Goal: Task Accomplishment & Management: Manage account settings

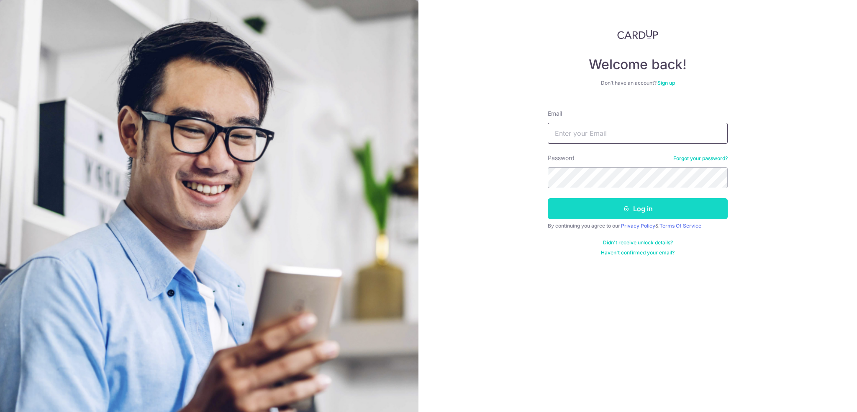
type input "[EMAIL_ADDRESS][DOMAIN_NAME]"
click at [629, 201] on button "Log in" at bounding box center [638, 208] width 180 height 21
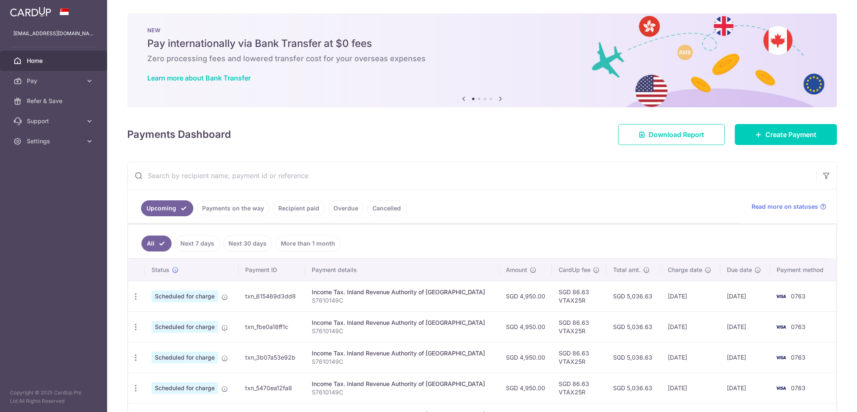
scroll to position [61, 0]
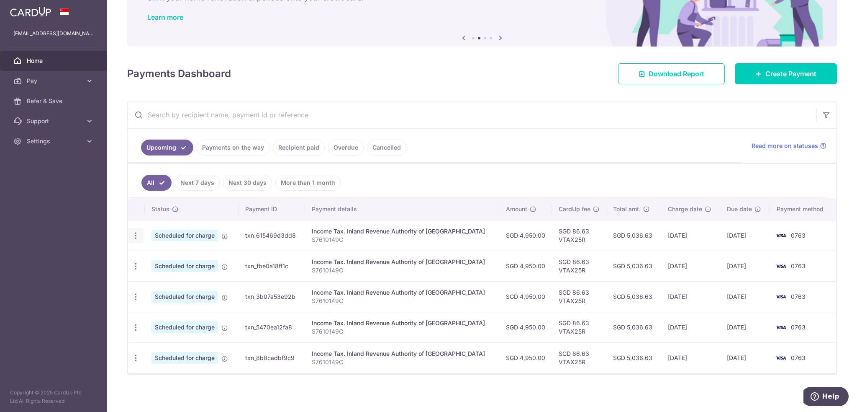
click at [135, 234] on icon "button" at bounding box center [135, 235] width 9 height 9
click at [450, 180] on ul "All Next 7 days Next 30 days More than 1 month" at bounding box center [477, 181] width 698 height 34
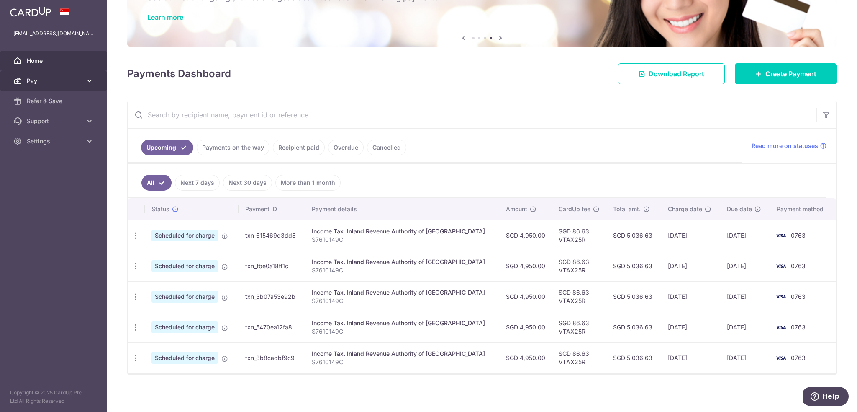
click at [87, 81] on icon at bounding box center [89, 81] width 8 height 8
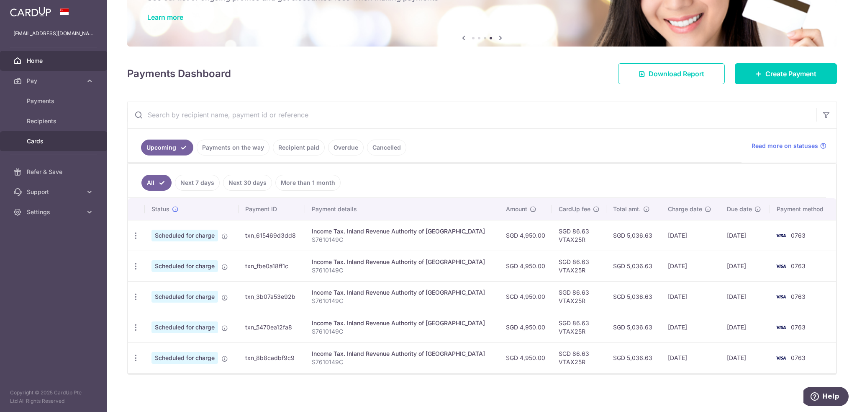
click at [40, 139] on span "Cards" at bounding box center [54, 141] width 55 height 8
